Goal: Task Accomplishment & Management: Manage account settings

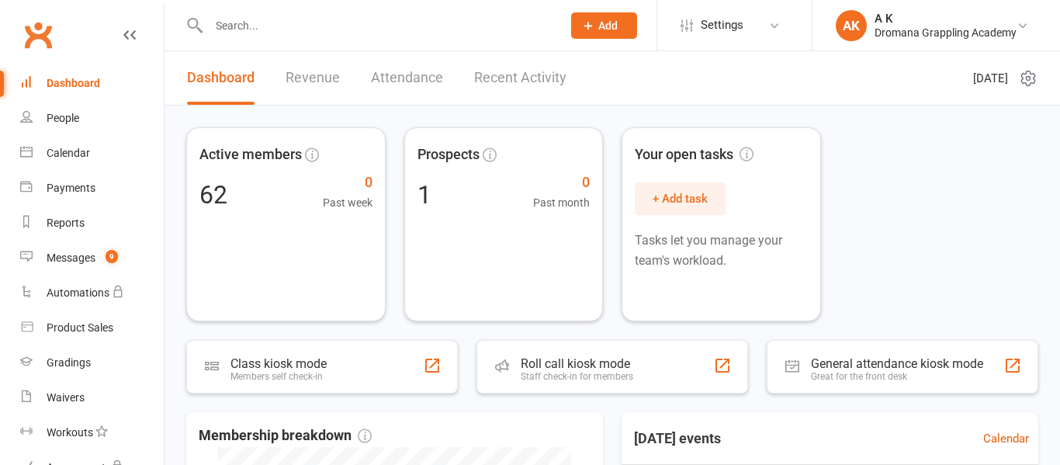
click at [509, 74] on link "Recent Activity" at bounding box center [520, 78] width 92 height 54
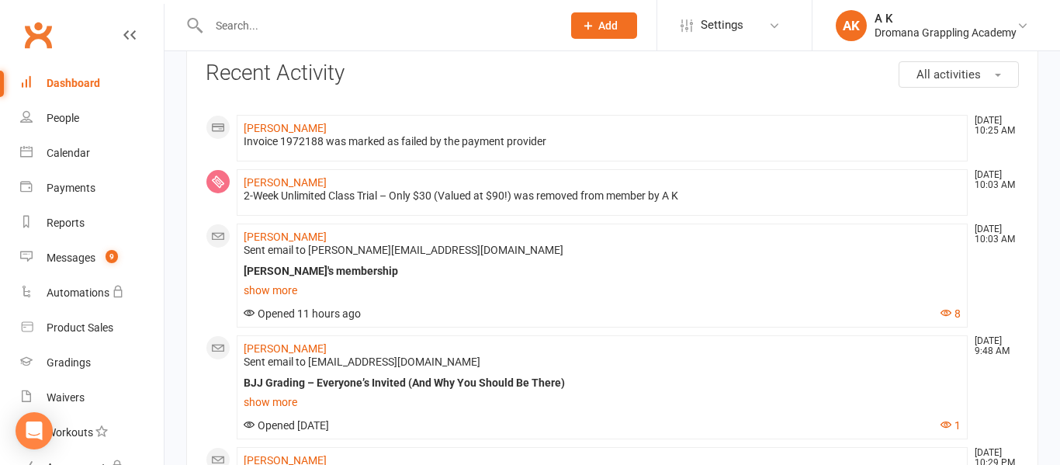
scroll to position [81, 0]
click at [289, 293] on link "show more" at bounding box center [602, 289] width 717 height 22
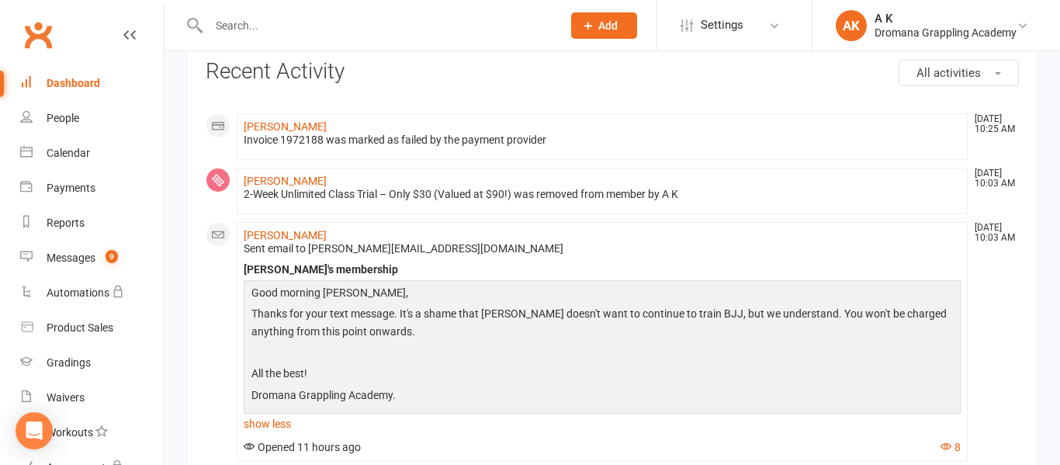
scroll to position [0, 0]
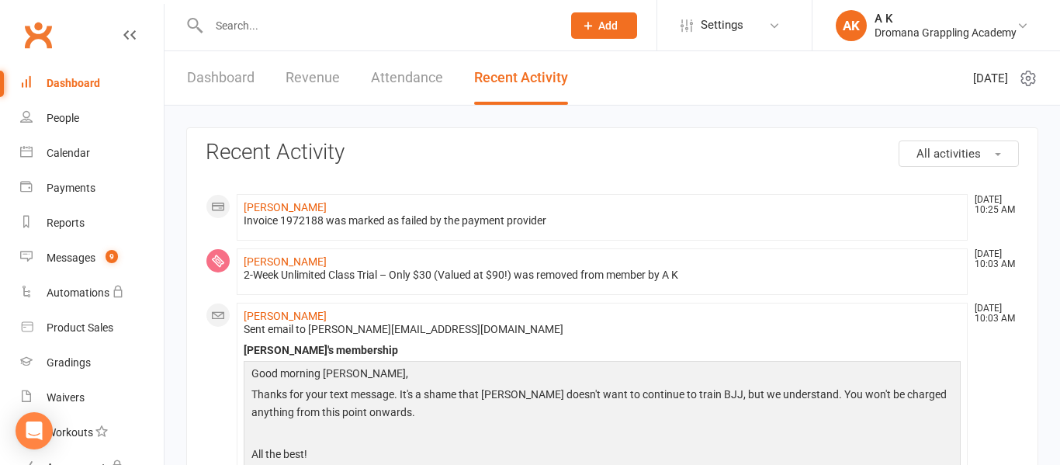
click at [75, 88] on div "Dashboard" at bounding box center [74, 83] width 54 height 12
click at [448, 32] on input "text" at bounding box center [377, 26] width 347 height 22
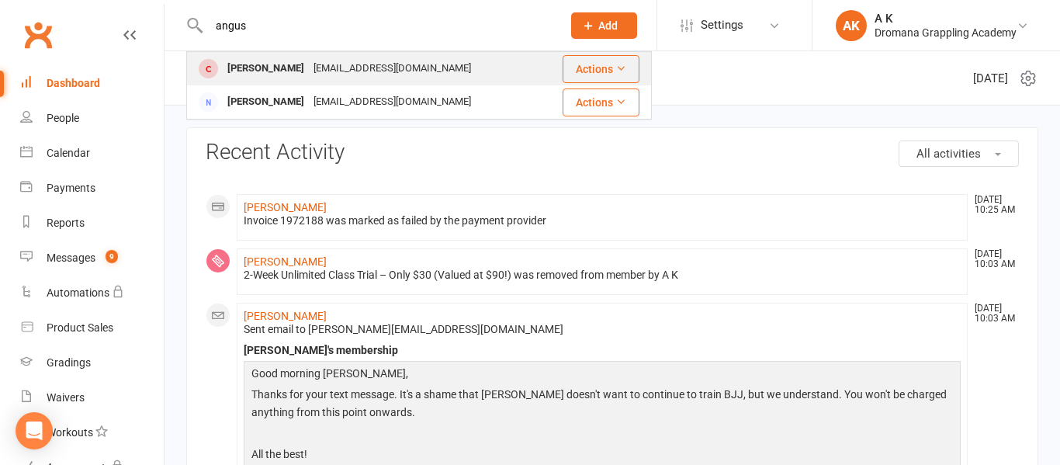
type input "angus"
click at [366, 78] on div "[EMAIL_ADDRESS][DOMAIN_NAME]" at bounding box center [392, 68] width 167 height 23
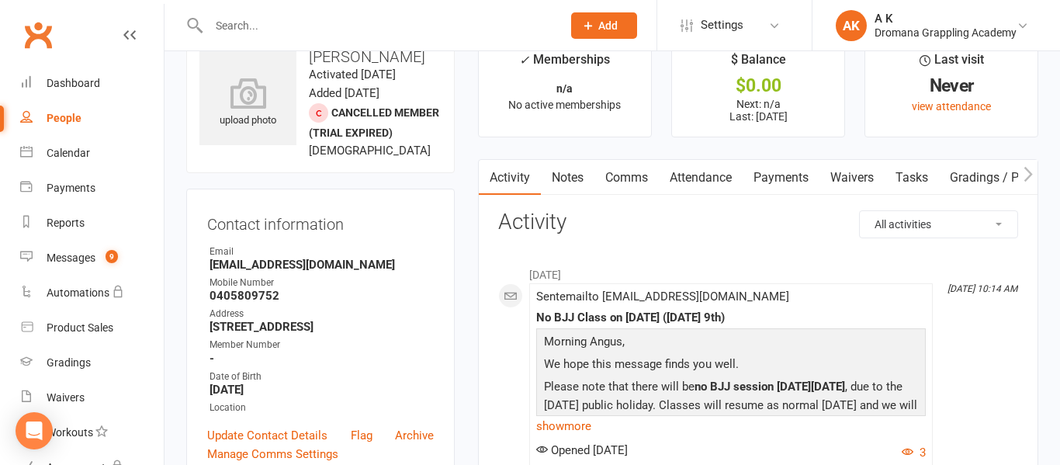
scroll to position [47, 0]
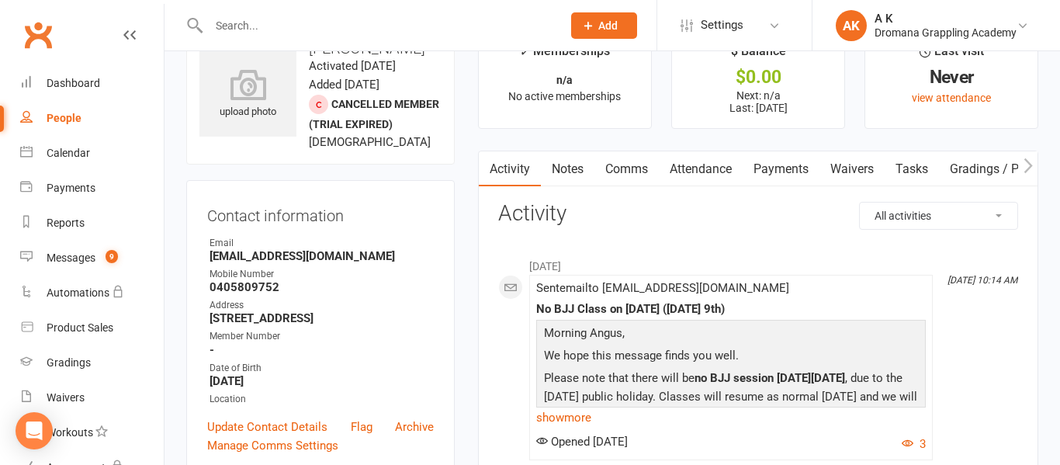
click at [781, 167] on link "Payments" at bounding box center [781, 169] width 77 height 36
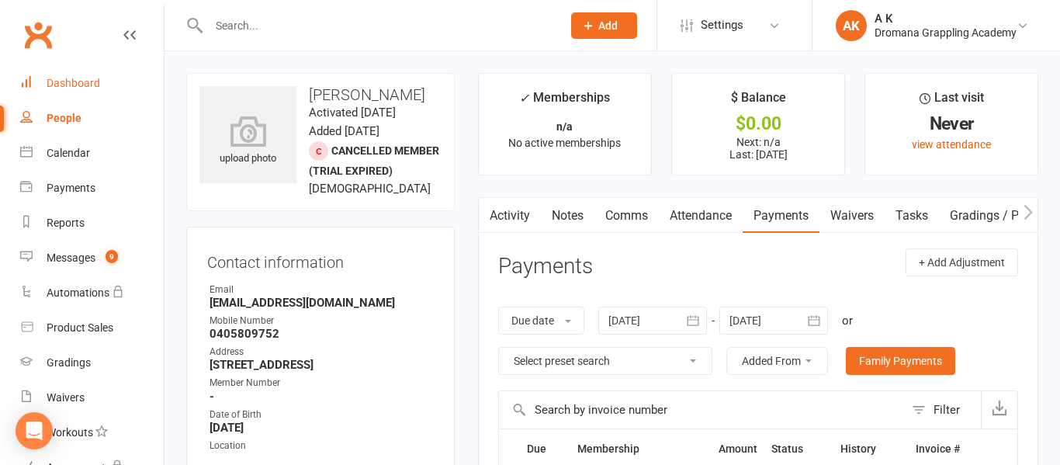
click at [64, 92] on link "Dashboard" at bounding box center [92, 83] width 144 height 35
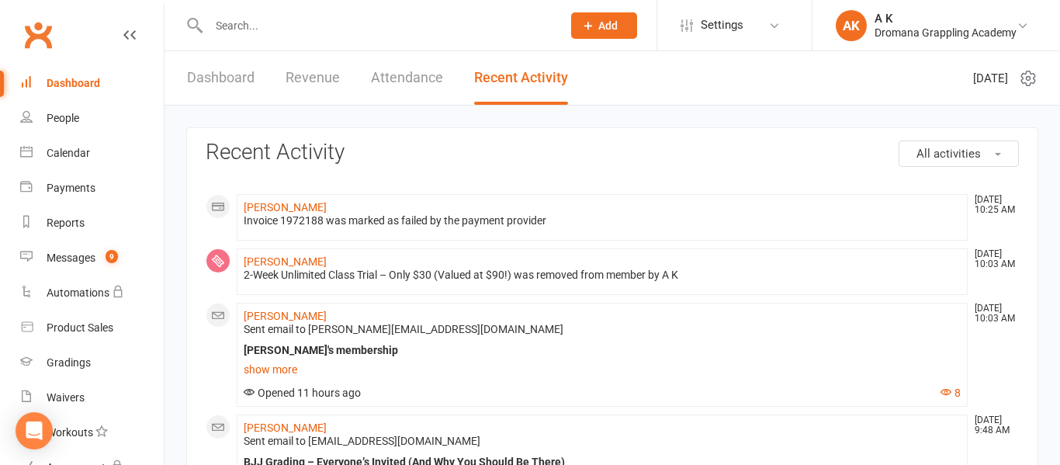
click at [345, 20] on input "text" at bounding box center [377, 26] width 347 height 22
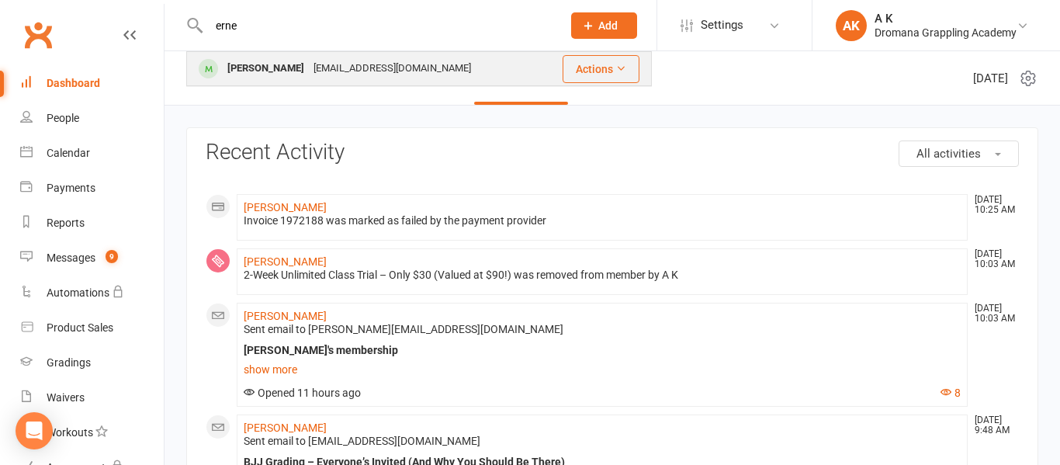
type input "erne"
click at [352, 67] on div "[EMAIL_ADDRESS][DOMAIN_NAME]" at bounding box center [392, 68] width 167 height 23
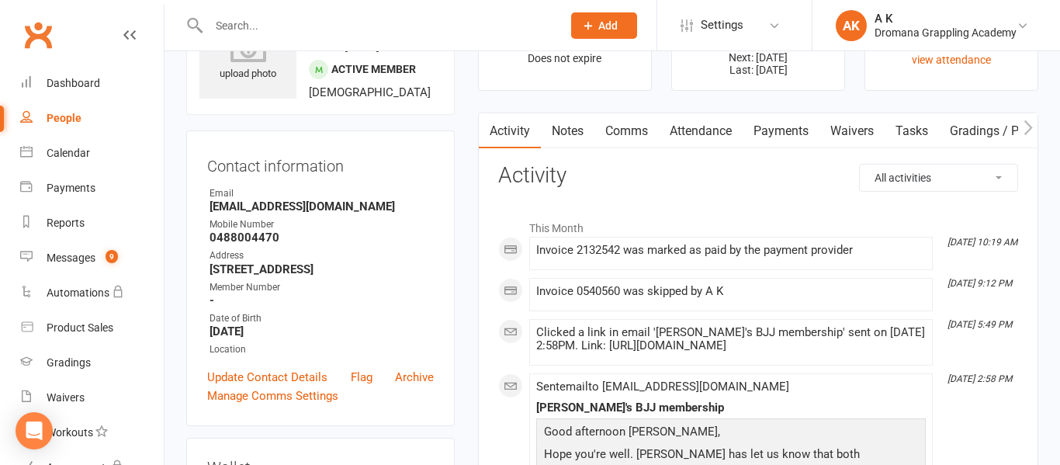
scroll to position [87, 0]
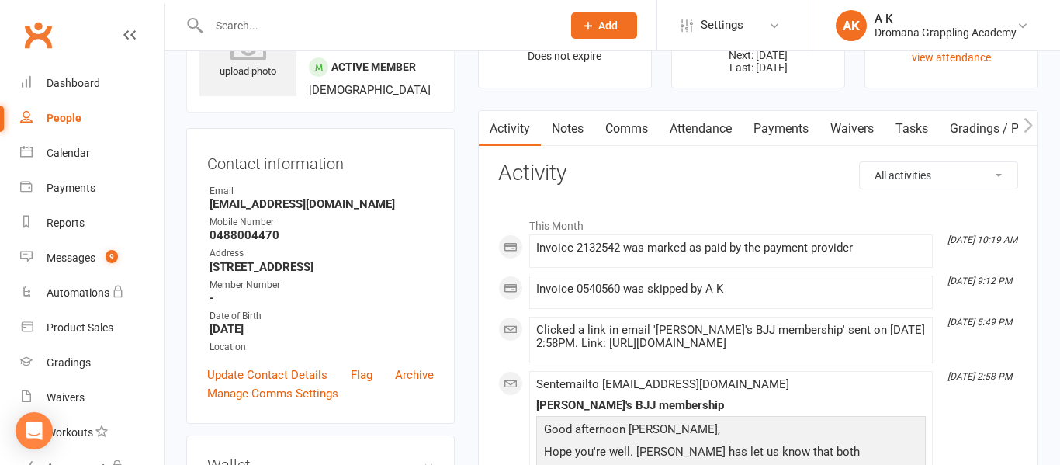
click at [771, 121] on link "Payments" at bounding box center [781, 129] width 77 height 36
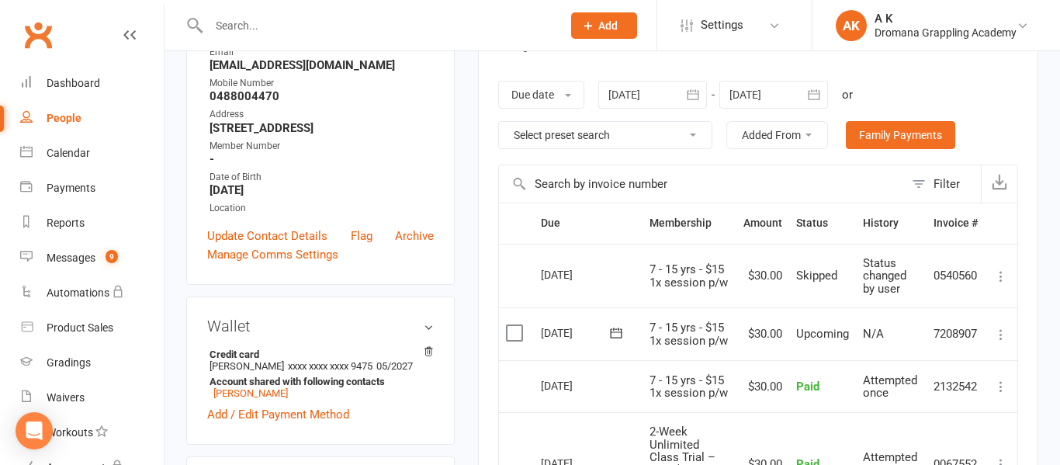
scroll to position [231, 0]
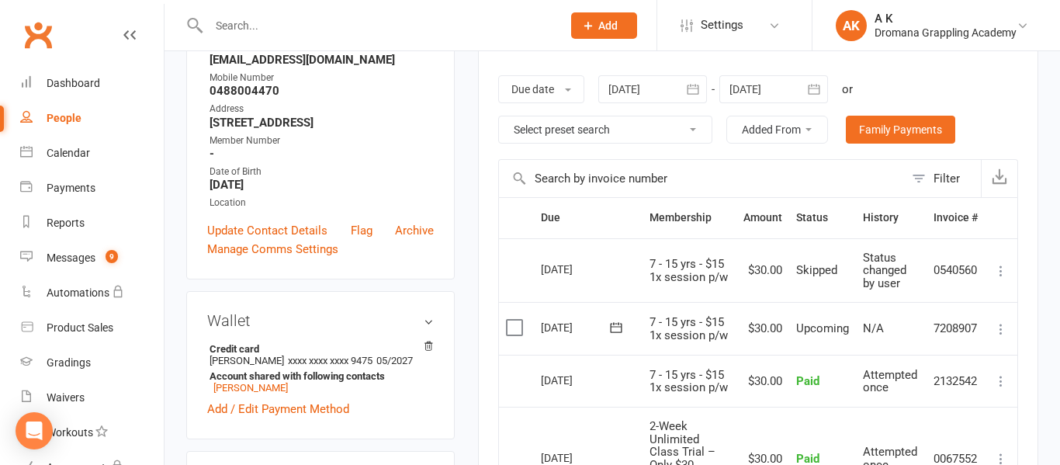
click at [771, 121] on button "Added From" at bounding box center [777, 130] width 102 height 28
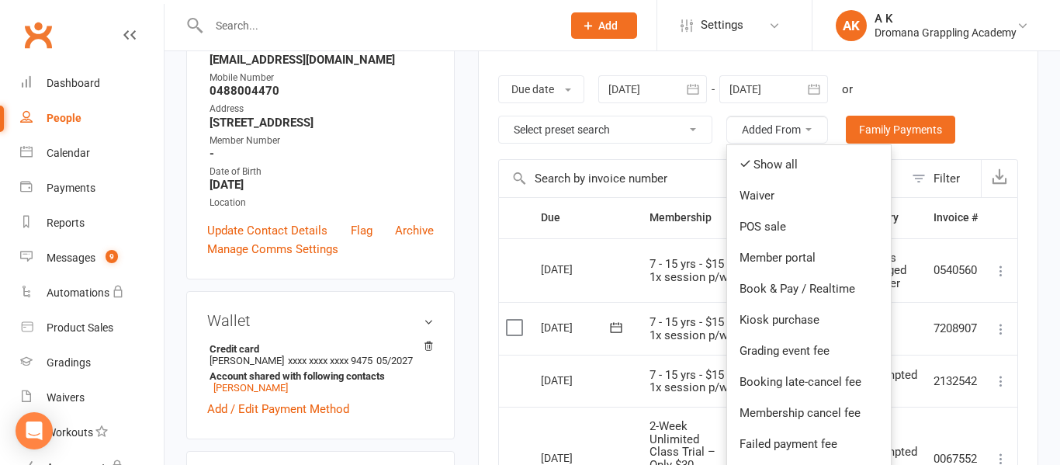
click at [951, 83] on div "Due date Due date Date paid Date failed Date settled [DATE] [DATE] Sun Mon Tue …" at bounding box center [758, 109] width 520 height 99
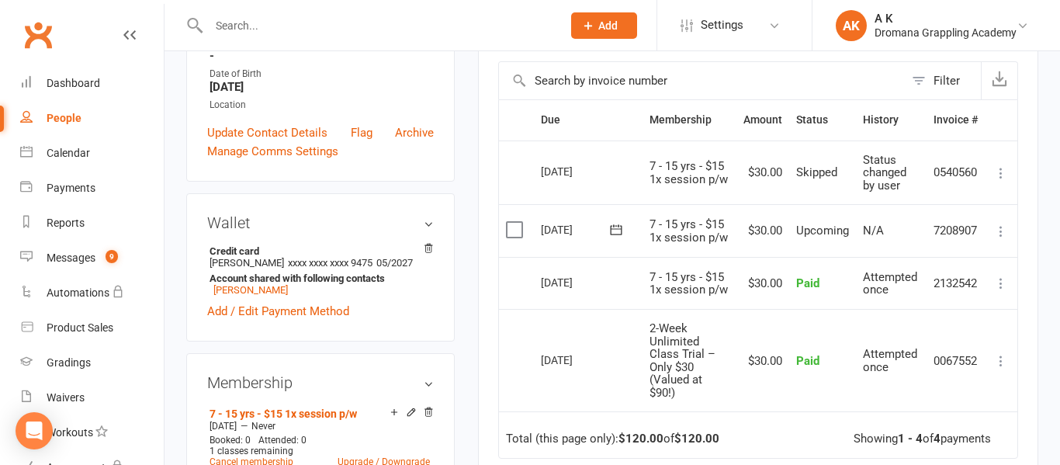
scroll to position [0, 0]
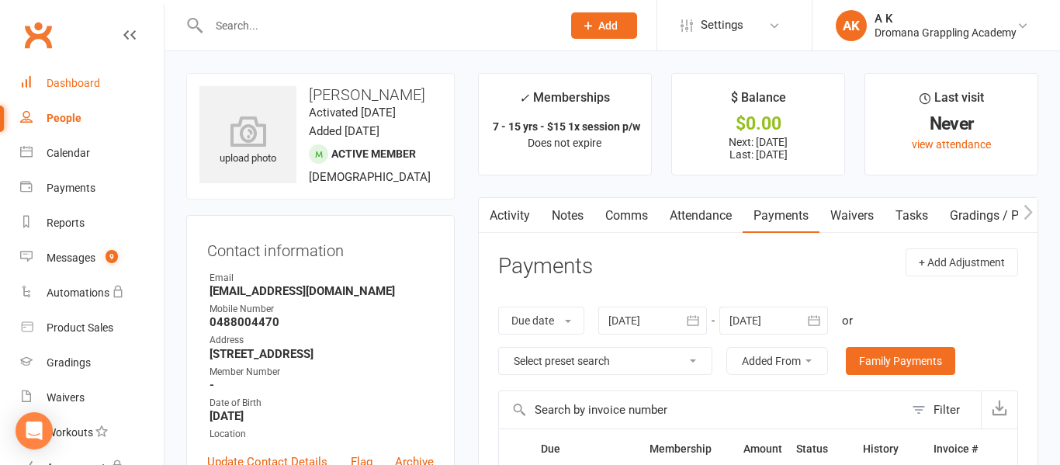
click at [86, 77] on div "Dashboard" at bounding box center [74, 83] width 54 height 12
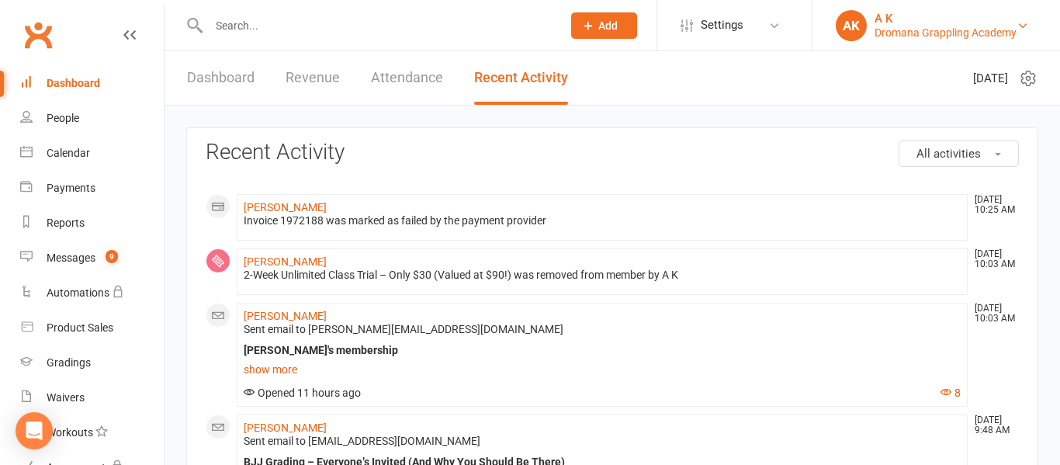
click at [967, 36] on div "Dromana Grappling Academy" at bounding box center [946, 33] width 142 height 14
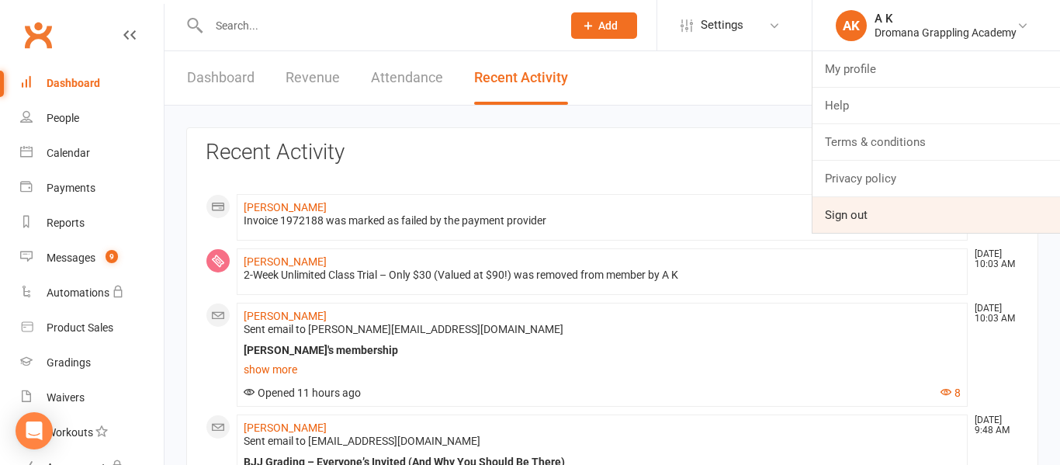
click at [859, 220] on link "Sign out" at bounding box center [936, 215] width 248 height 36
